Goal: Download file/media

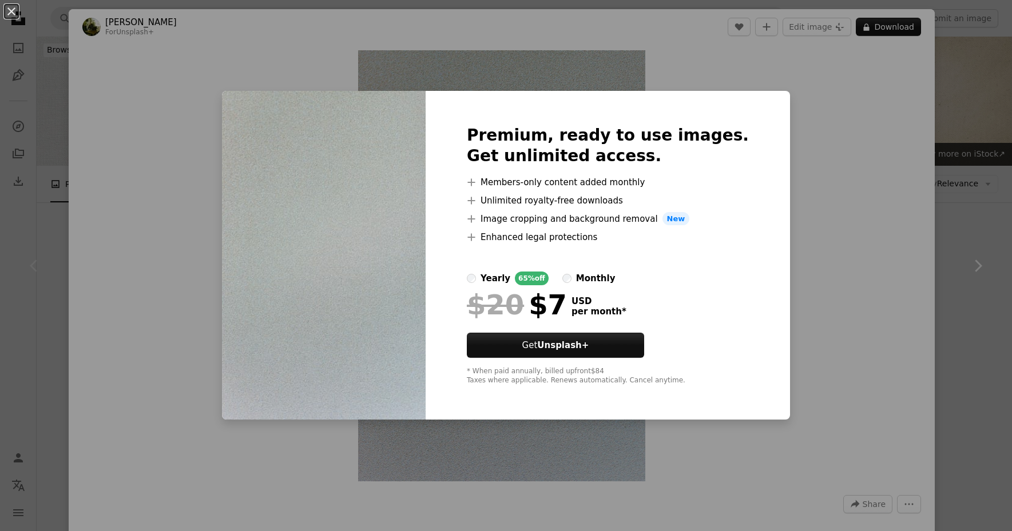
click at [845, 108] on div "An X shape Premium, ready to use images. Get unlimited access. A plus sign Memb…" at bounding box center [506, 265] width 1012 height 531
click at [845, 108] on div "Zoom in" at bounding box center [502, 266] width 866 height 443
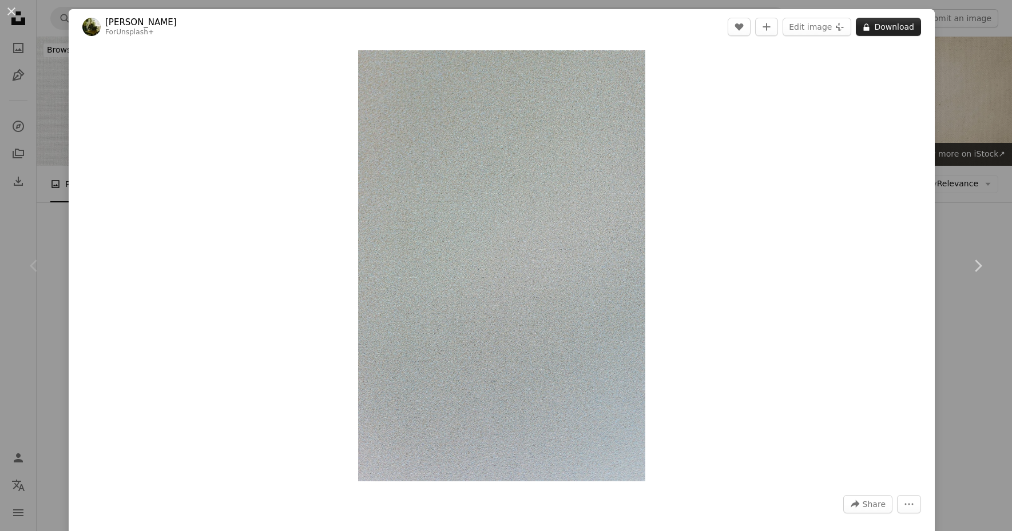
click at [880, 26] on button "A lock Download" at bounding box center [888, 27] width 65 height 18
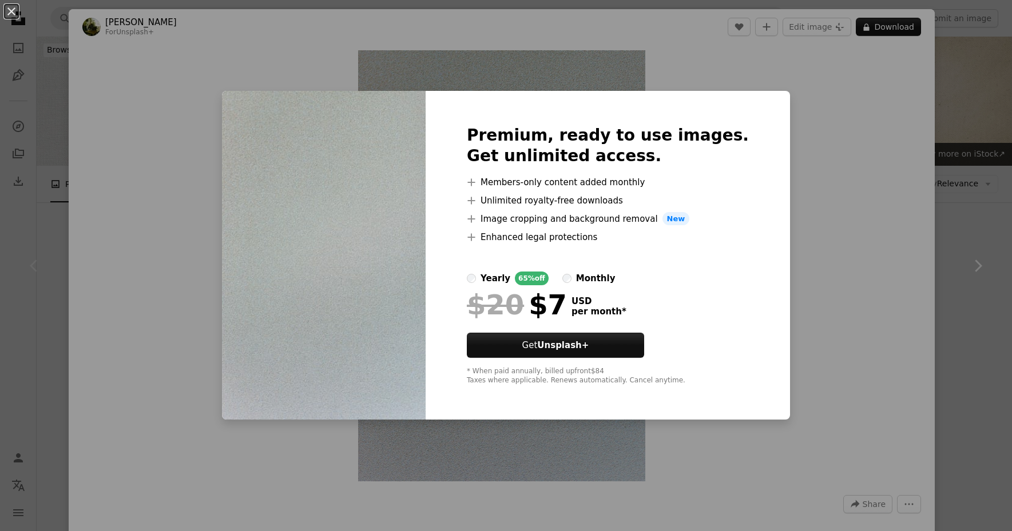
click at [840, 148] on div "An X shape Premium, ready to use images. Get unlimited access. A plus sign Memb…" at bounding box center [506, 265] width 1012 height 531
click at [840, 148] on div "Zoom in" at bounding box center [502, 266] width 866 height 443
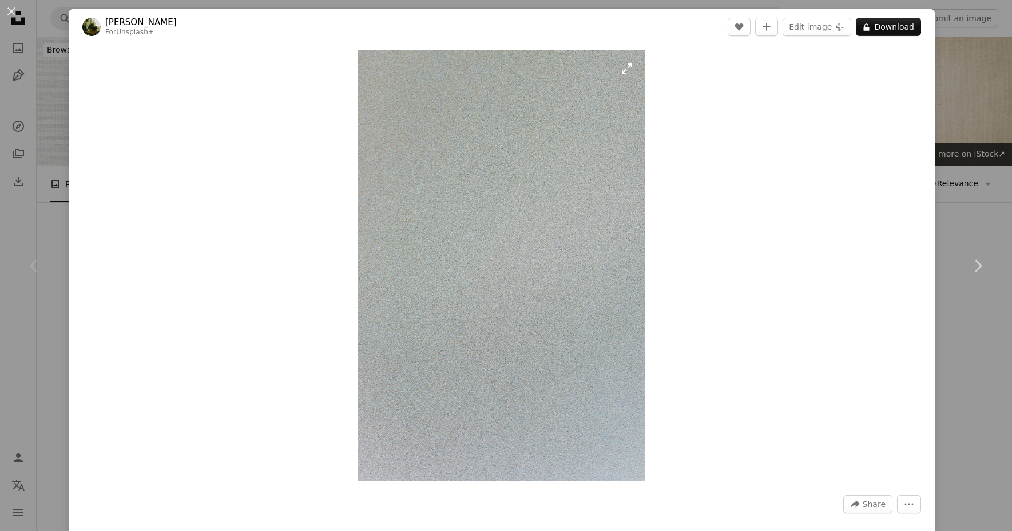
click at [625, 69] on img "Zoom in on this image" at bounding box center [502, 265] width 288 height 431
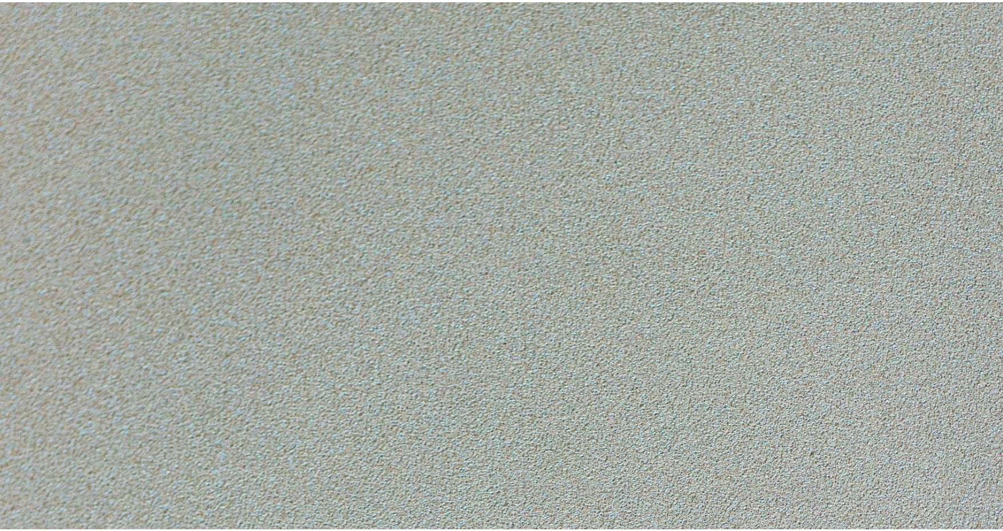
scroll to position [487, 0]
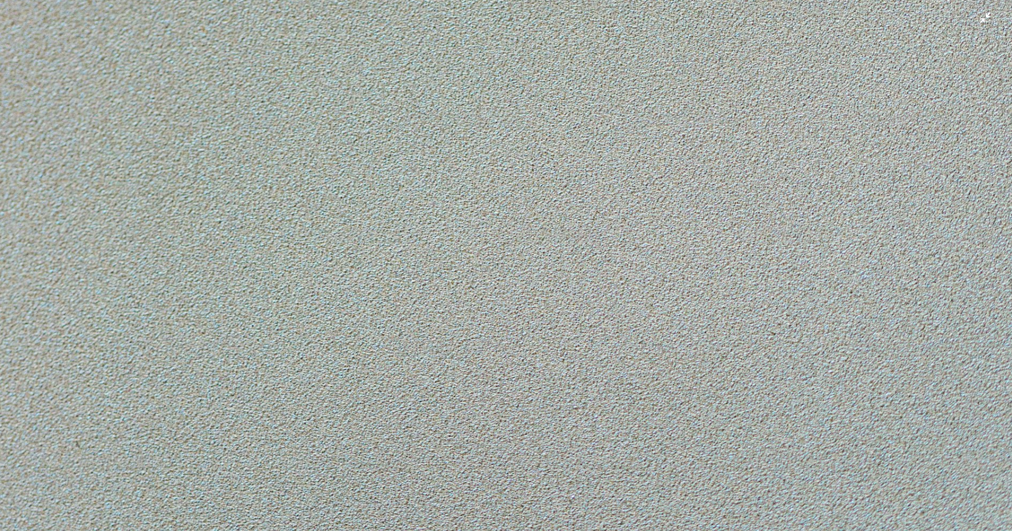
click at [988, 17] on img "Zoom out on this image" at bounding box center [505, 272] width 1013 height 1520
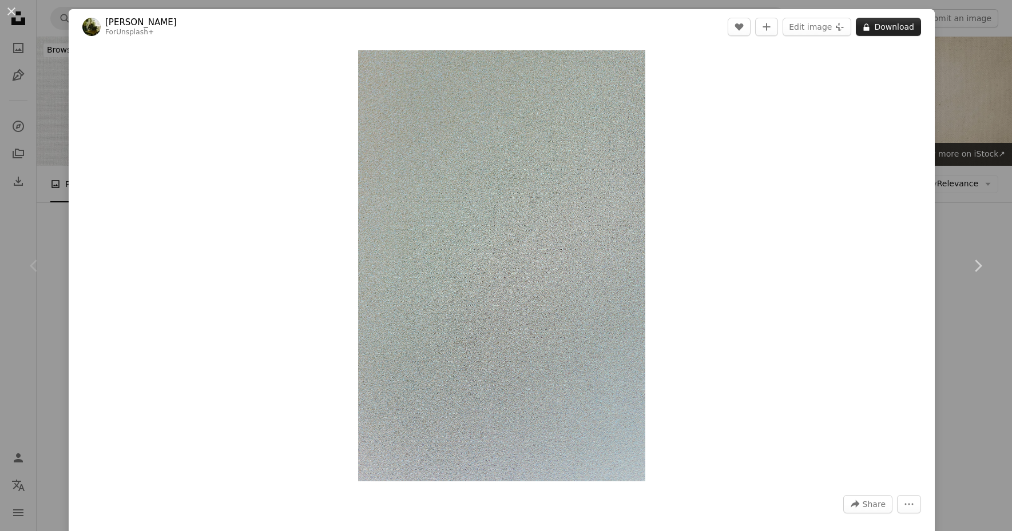
click at [871, 29] on icon "A lock" at bounding box center [866, 27] width 9 height 9
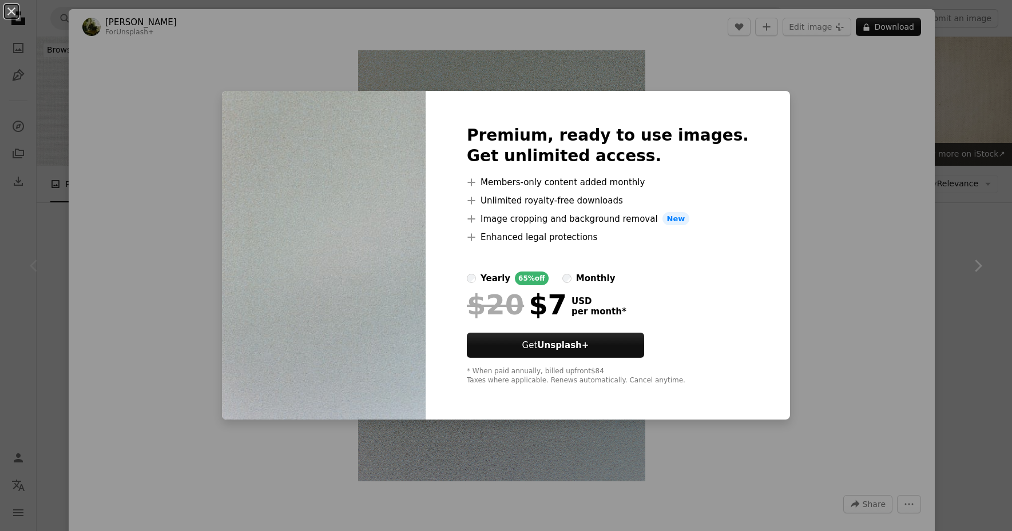
click at [819, 150] on div "An X shape Premium, ready to use images. Get unlimited access. A plus sign Memb…" at bounding box center [506, 265] width 1012 height 531
